Goal: Transaction & Acquisition: Purchase product/service

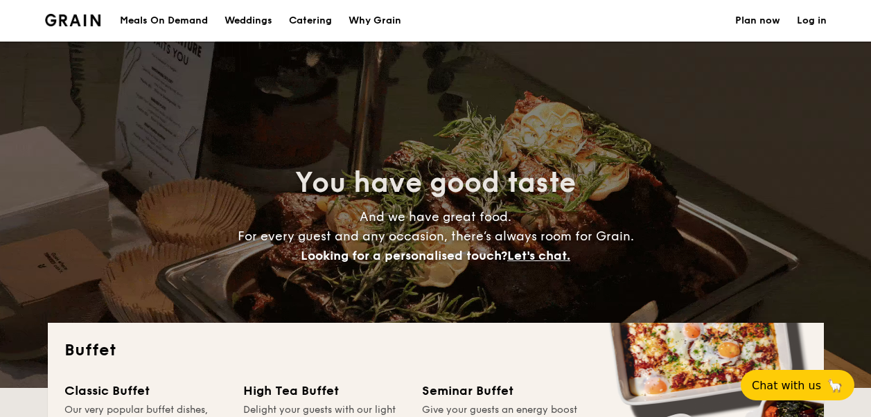
select select
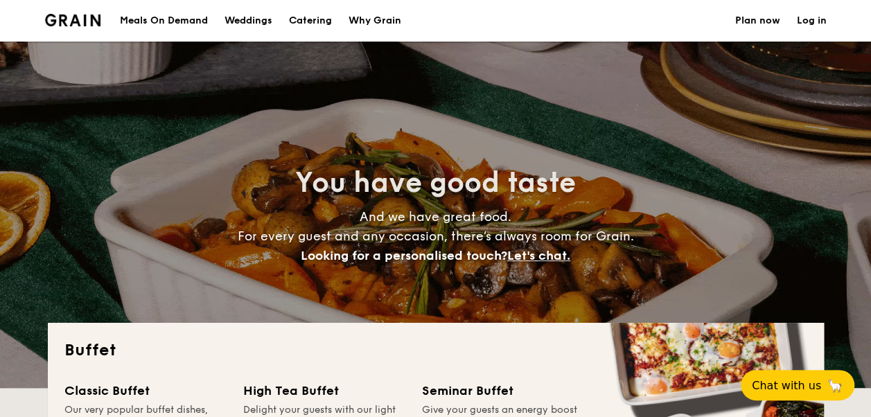
click at [172, 18] on div "Meals On Demand" at bounding box center [164, 21] width 88 height 42
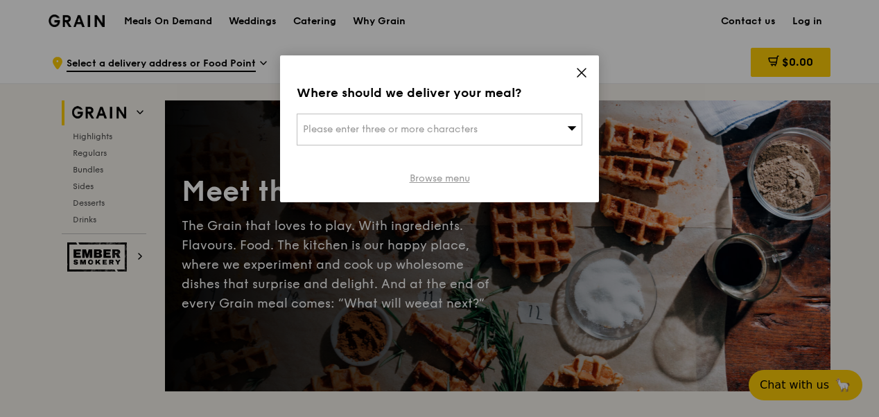
click at [450, 176] on link "Browse menu" at bounding box center [440, 179] width 60 height 14
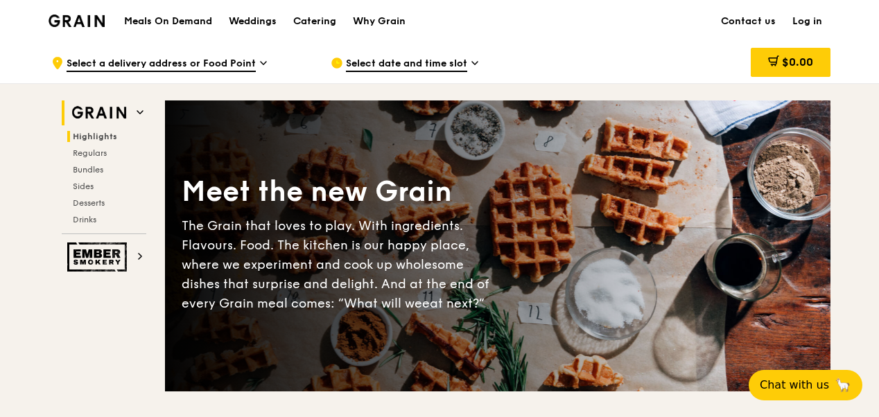
click at [105, 133] on span "Highlights" at bounding box center [95, 137] width 44 height 10
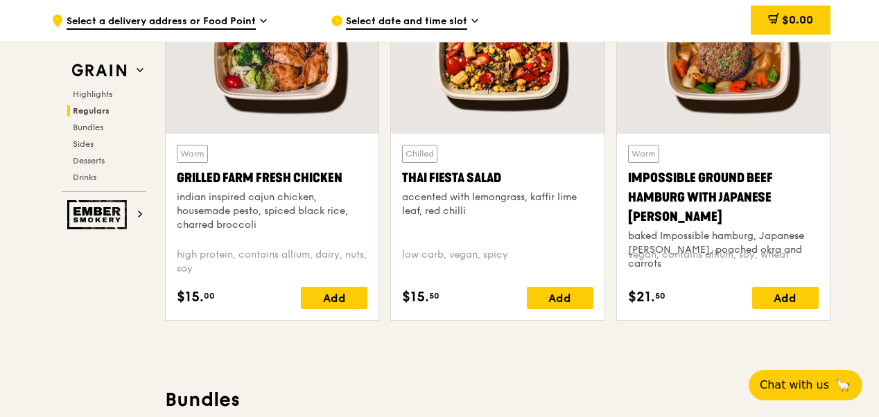
scroll to position [1708, 0]
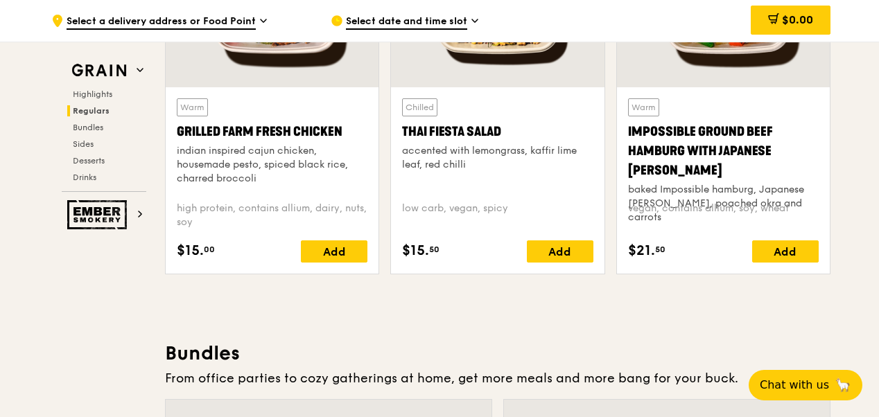
click at [712, 152] on div "Impossible Ground Beef Hamburg with Japanese [PERSON_NAME]" at bounding box center [723, 151] width 191 height 58
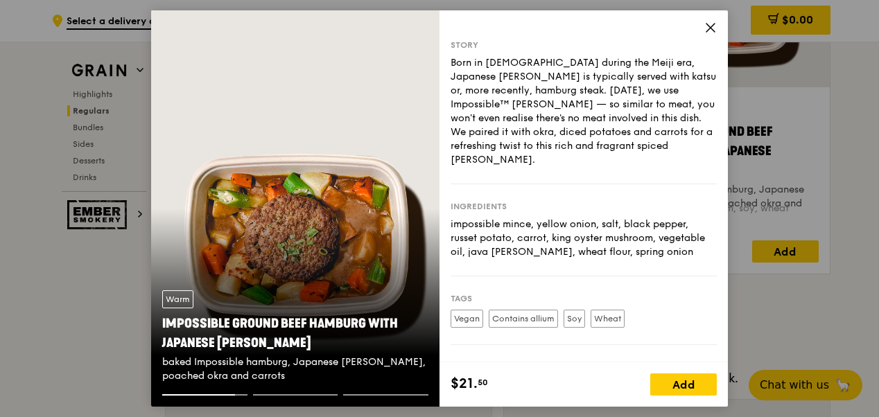
click at [710, 26] on icon at bounding box center [710, 28] width 8 height 8
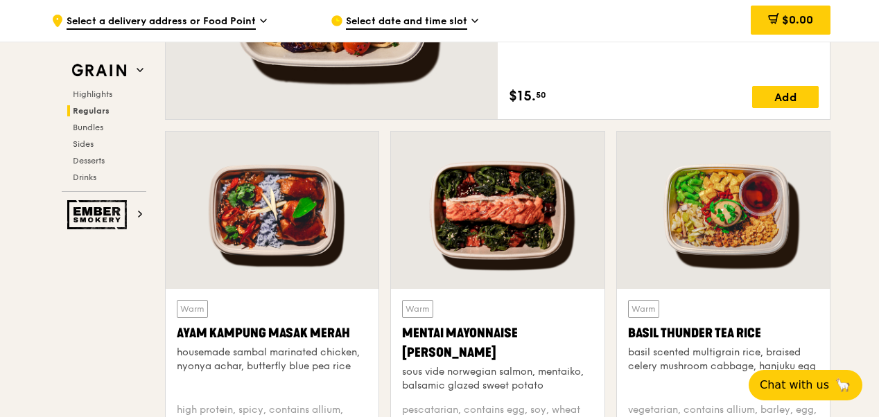
scroll to position [1223, 0]
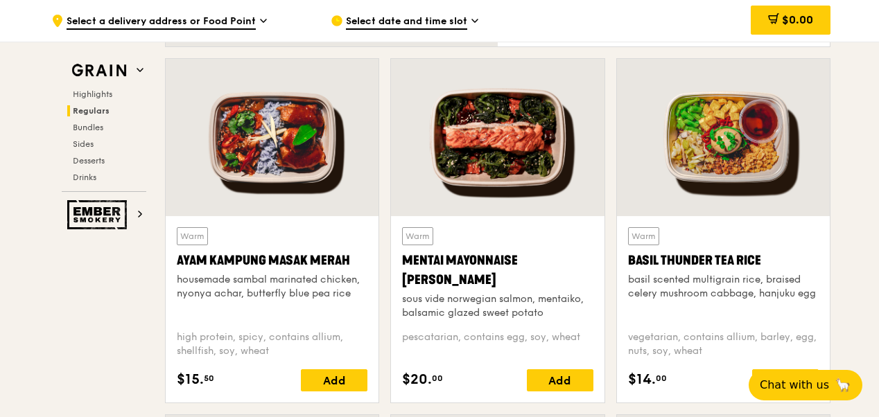
click at [747, 155] on div at bounding box center [723, 137] width 213 height 157
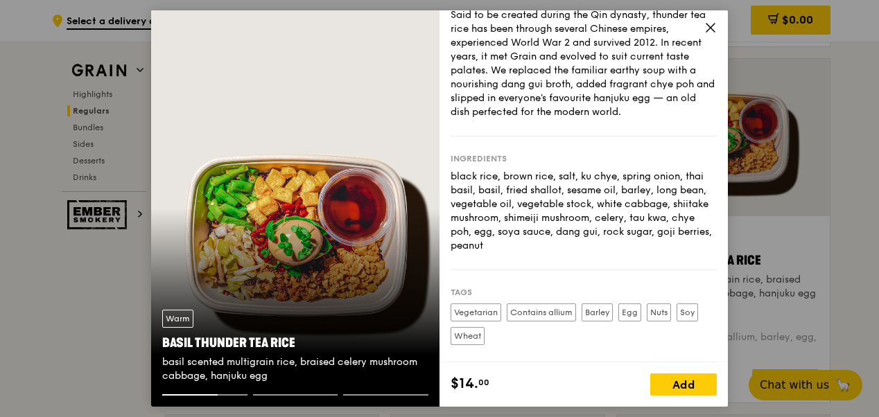
scroll to position [69, 0]
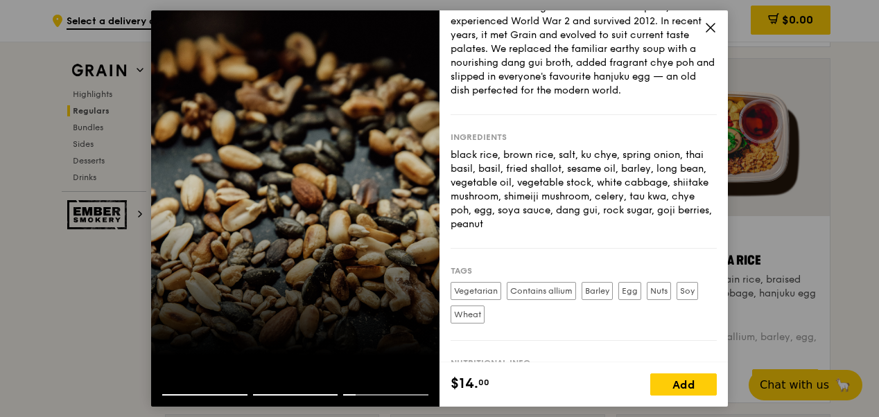
click at [714, 25] on icon at bounding box center [710, 27] width 12 height 12
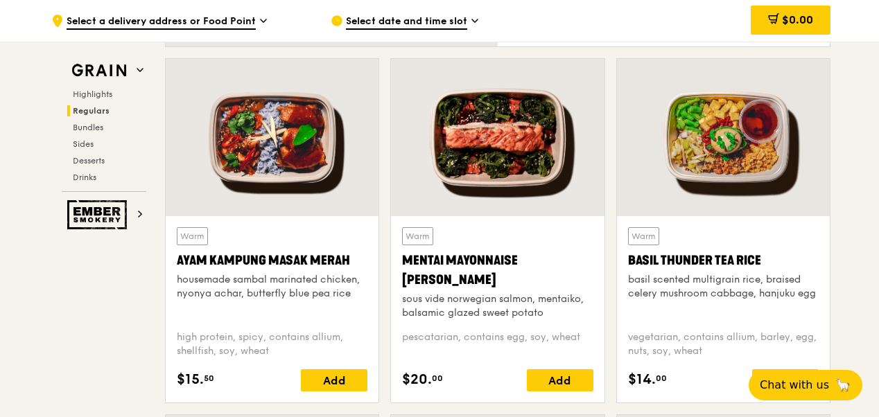
drag, startPoint x: 395, startPoint y: 256, endPoint x: 448, endPoint y: 276, distance: 56.1
click at [448, 276] on div "Warm Mentai Mayonnaise Aburi Salmon sous vide norwegian salmon, mentaiko, balsa…" at bounding box center [497, 309] width 213 height 186
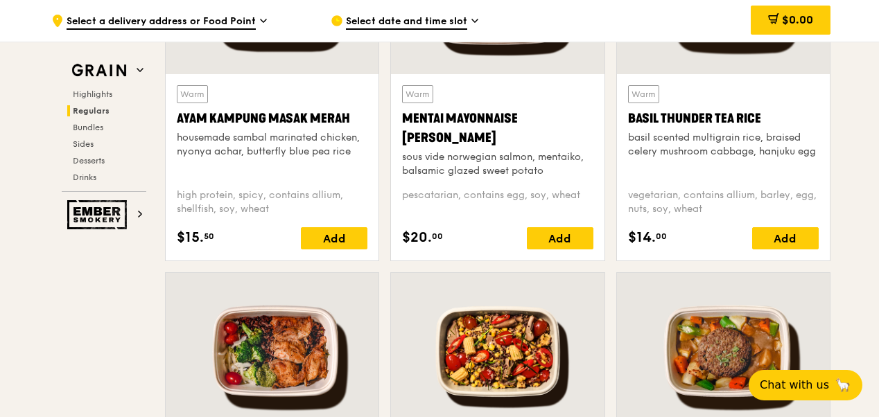
scroll to position [1292, 0]
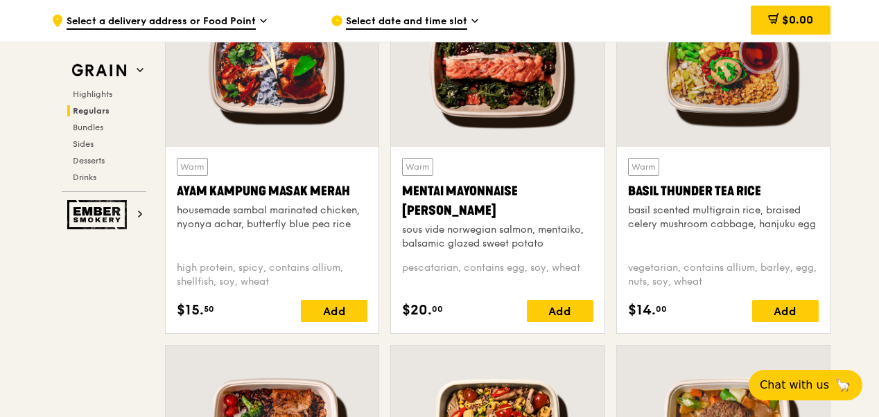
drag, startPoint x: 625, startPoint y: 185, endPoint x: 750, endPoint y: 184, distance: 125.4
click at [750, 184] on div "Warm Basil Thunder Tea [PERSON_NAME] scented multigrain rice, braised celery mu…" at bounding box center [723, 240] width 213 height 186
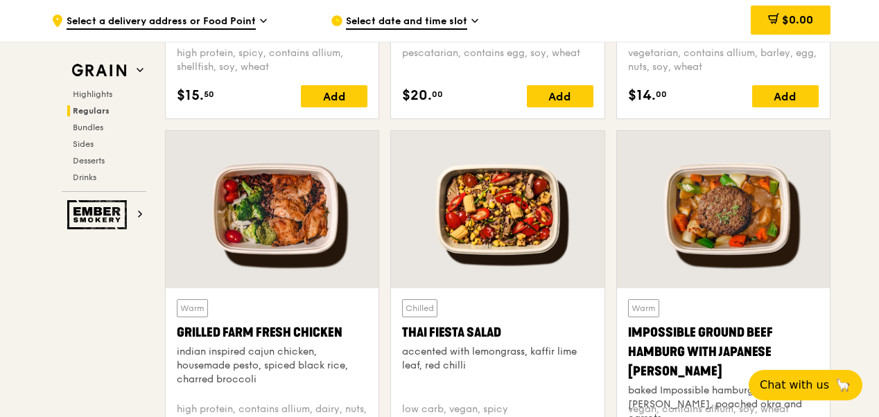
scroll to position [1570, 0]
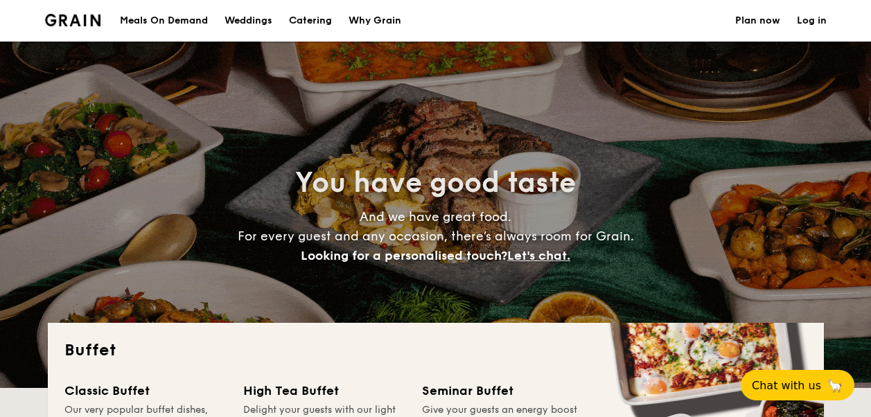
select select
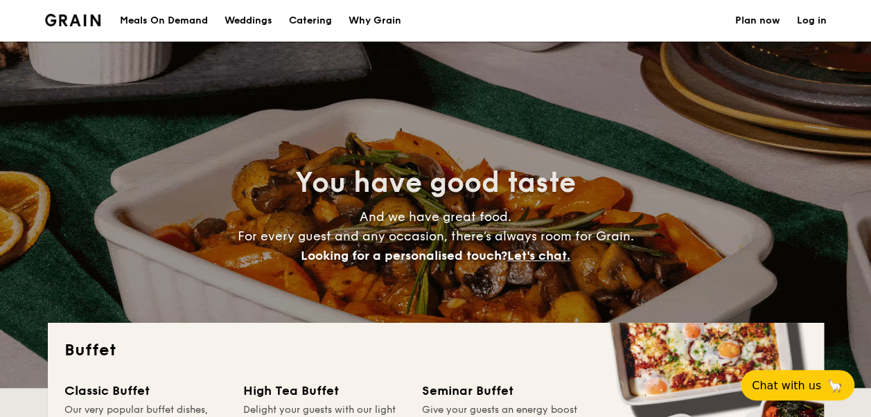
click at [180, 13] on div "Meals On Demand" at bounding box center [164, 21] width 88 height 42
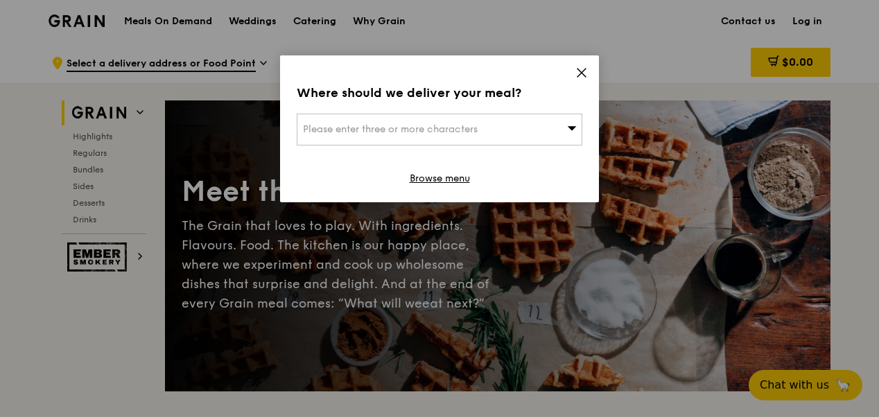
click at [582, 78] on icon at bounding box center [581, 73] width 12 height 12
